Goal: Information Seeking & Learning: Learn about a topic

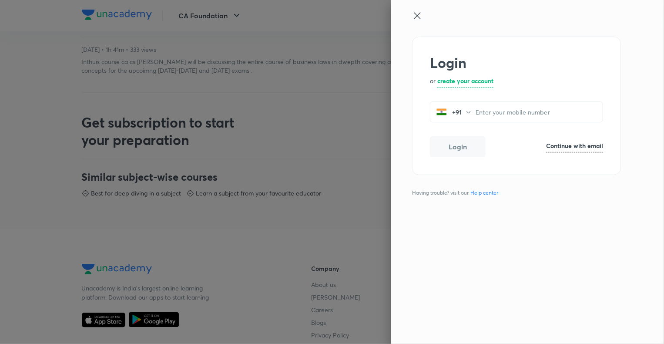
scroll to position [301, 0]
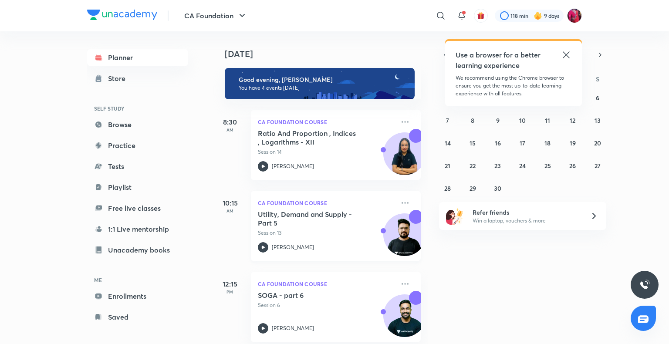
click at [309, 222] on h5 "Utility, Demand and Supply - Part 5" at bounding box center [312, 218] width 108 height 17
